Goal: Manage account settings

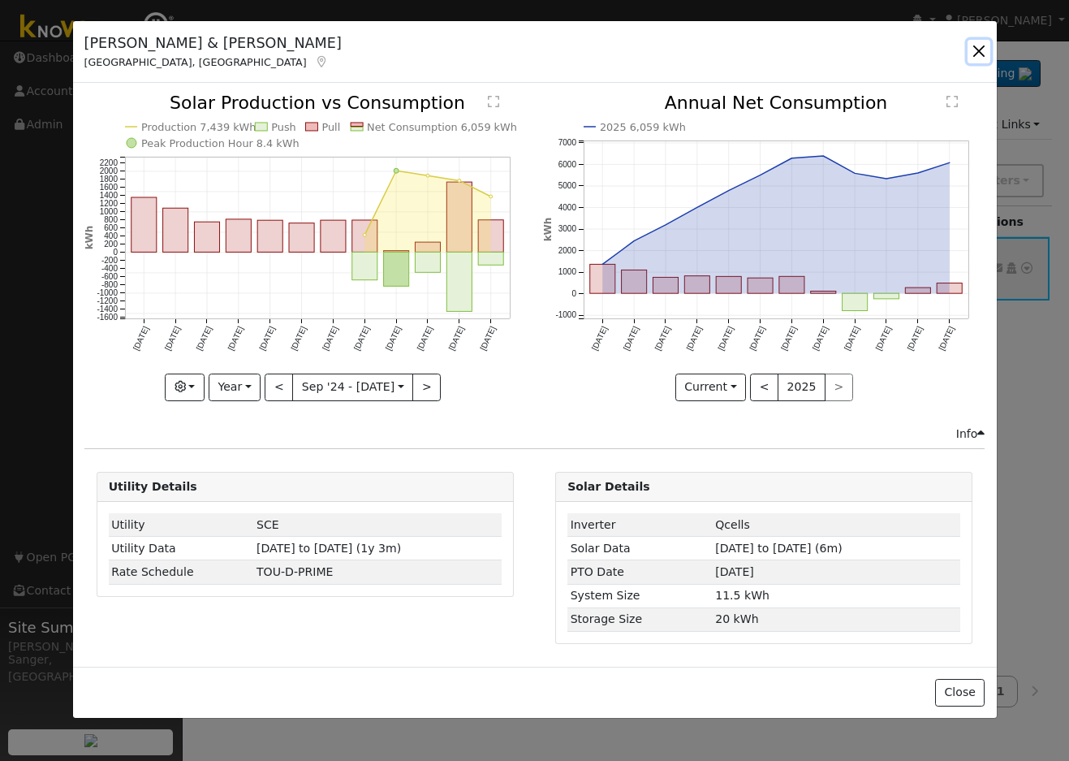
click at [983, 49] on button "button" at bounding box center [979, 51] width 23 height 23
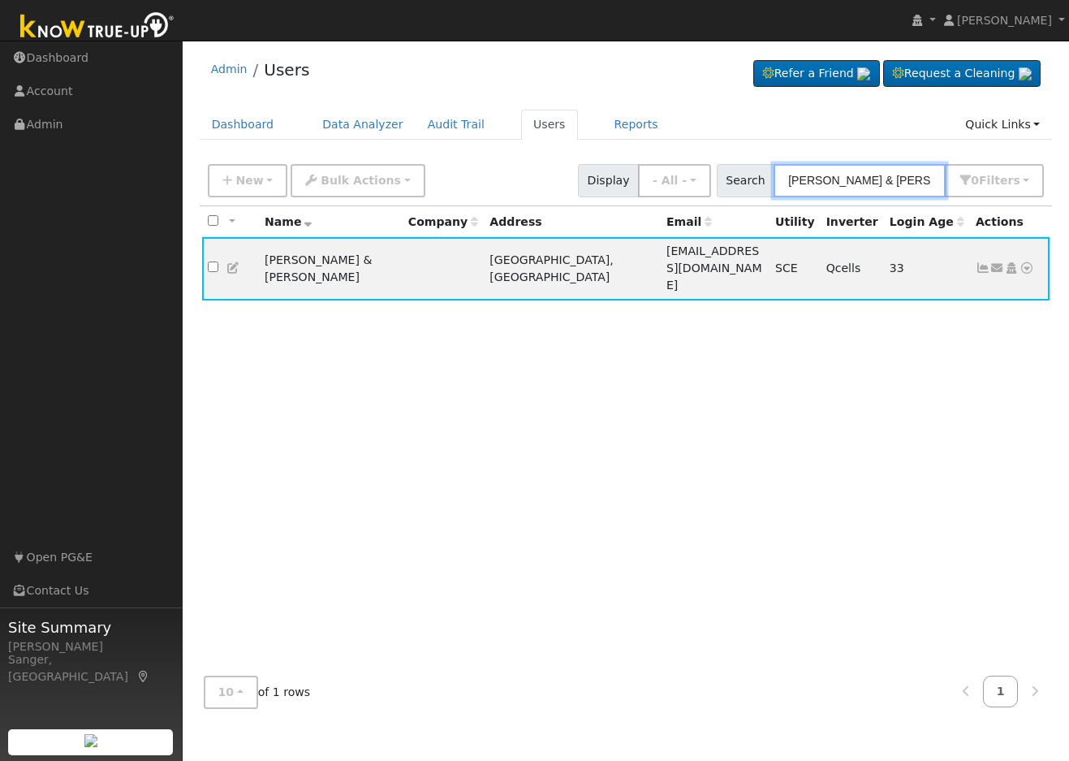
drag, startPoint x: 930, startPoint y: 180, endPoint x: 728, endPoint y: 188, distance: 201.5
click at [728, 188] on div "Search [PERSON_NAME] & [PERSON_NAME] 0 Filter s My accounts Role Show - All - S…" at bounding box center [881, 180] width 334 height 33
paste input "[PERSON_NAME]"
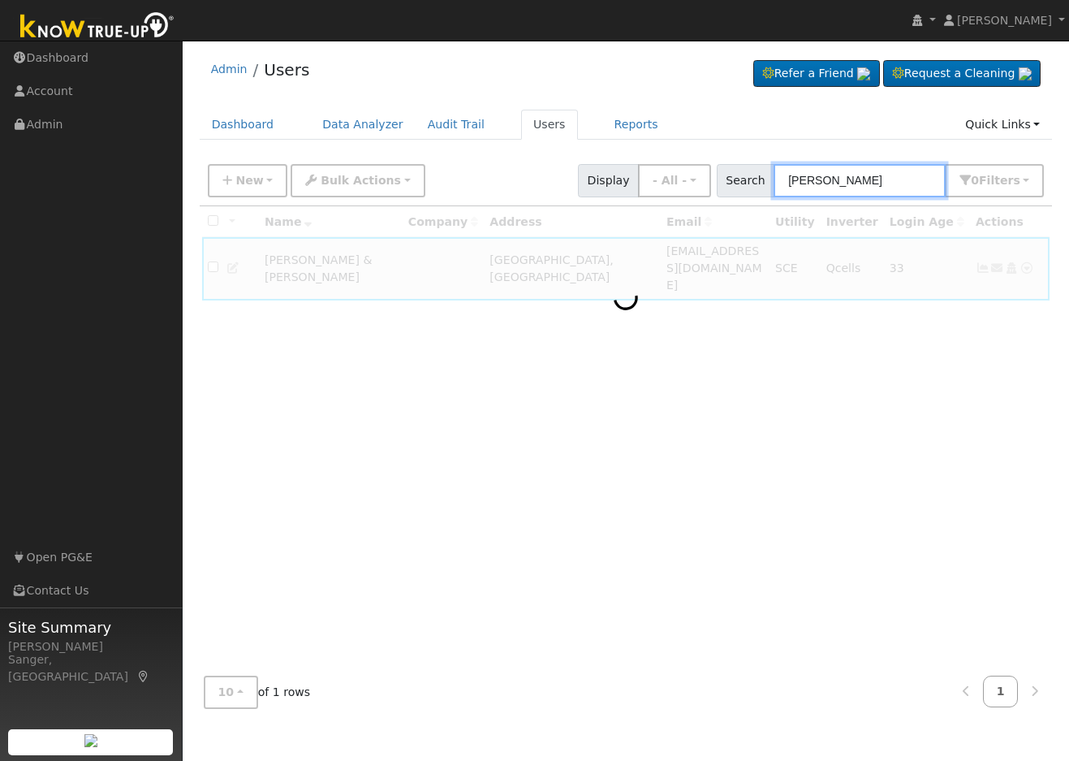
type input "[PERSON_NAME]"
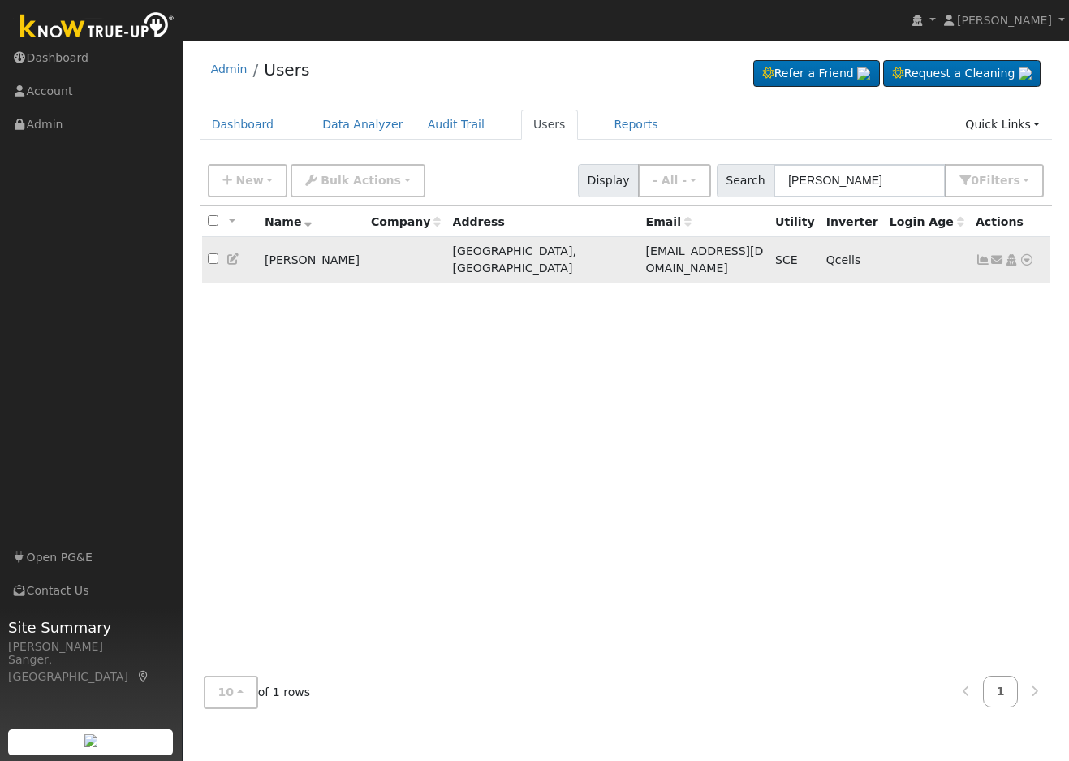
click at [981, 254] on icon at bounding box center [983, 259] width 15 height 11
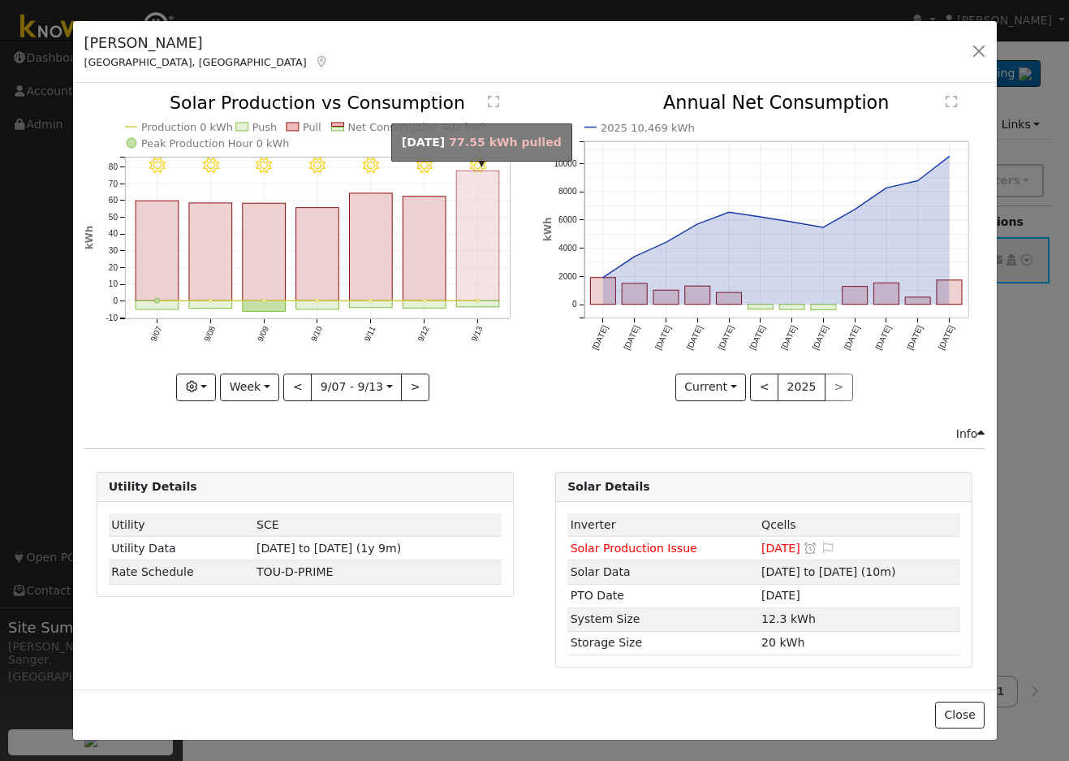
click at [477, 245] on rect "onclick=""" at bounding box center [477, 236] width 43 height 130
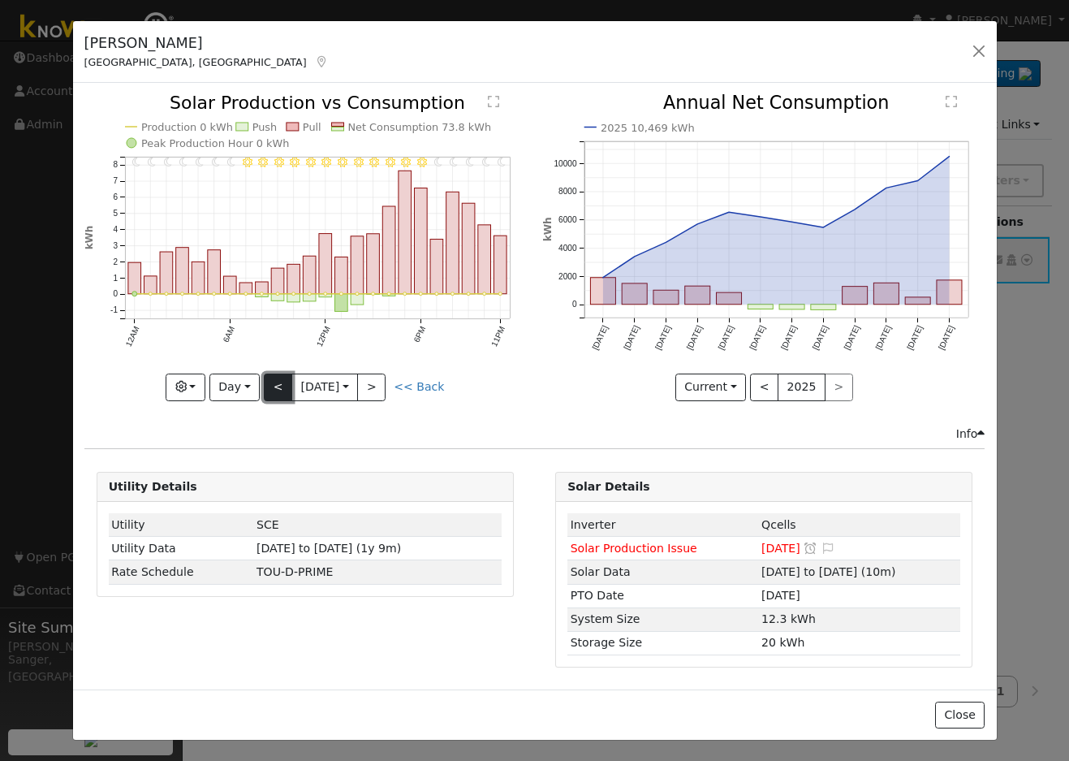
click at [274, 381] on button "<" at bounding box center [278, 387] width 28 height 28
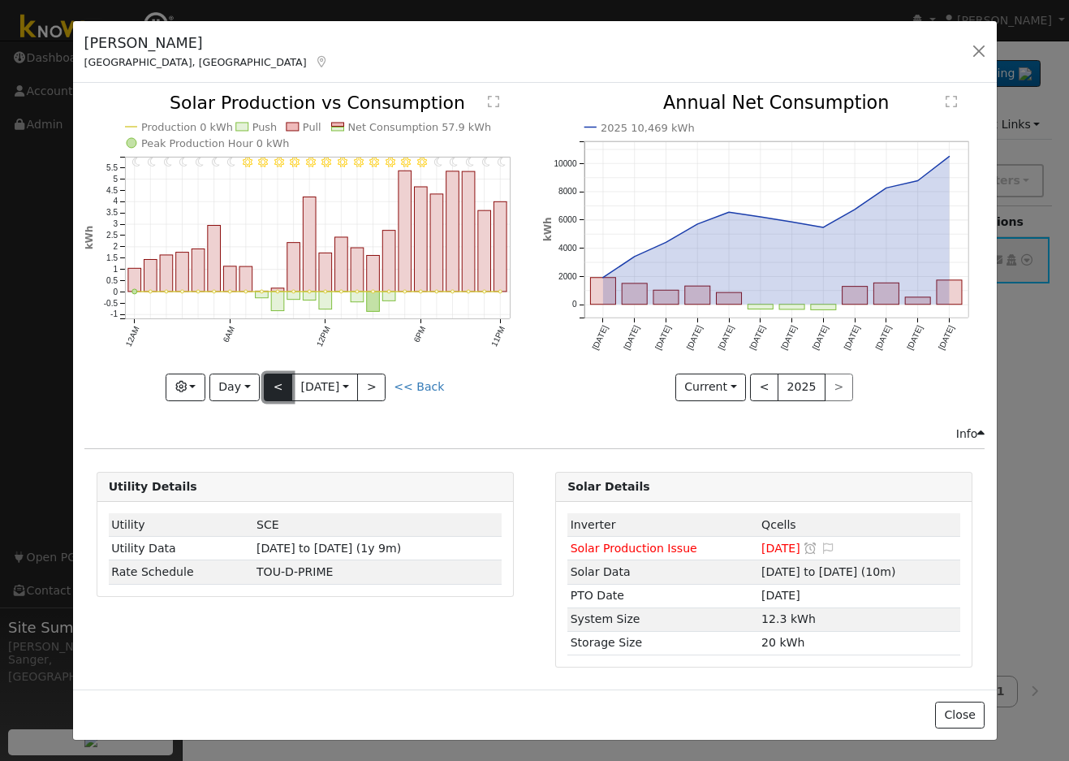
click at [274, 381] on button "<" at bounding box center [278, 387] width 28 height 28
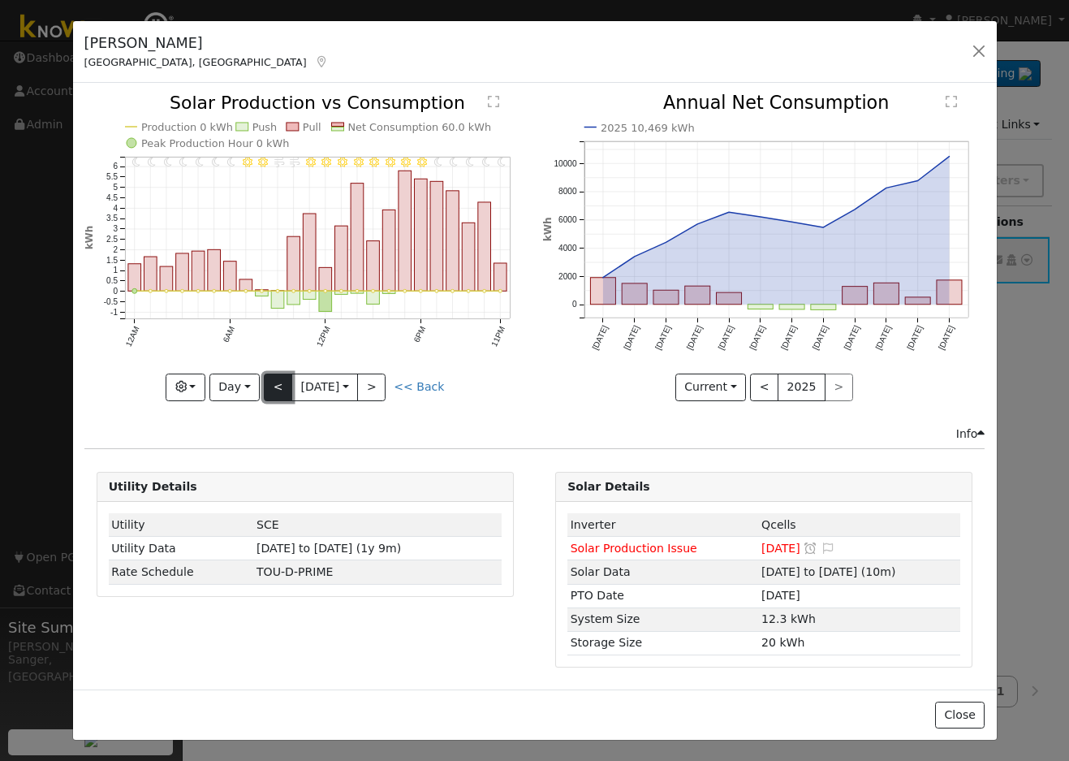
click at [274, 381] on button "<" at bounding box center [278, 387] width 28 height 28
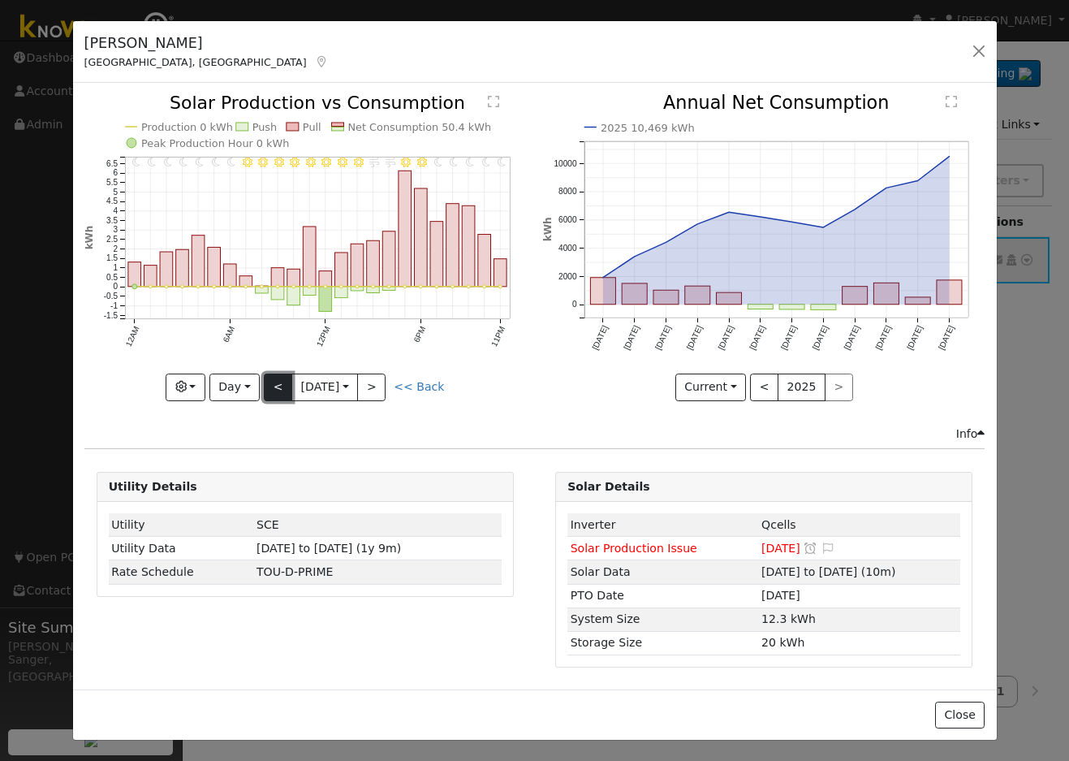
click at [273, 373] on button "<" at bounding box center [278, 387] width 28 height 28
type input "[DATE]"
